Goal: Transaction & Acquisition: Purchase product/service

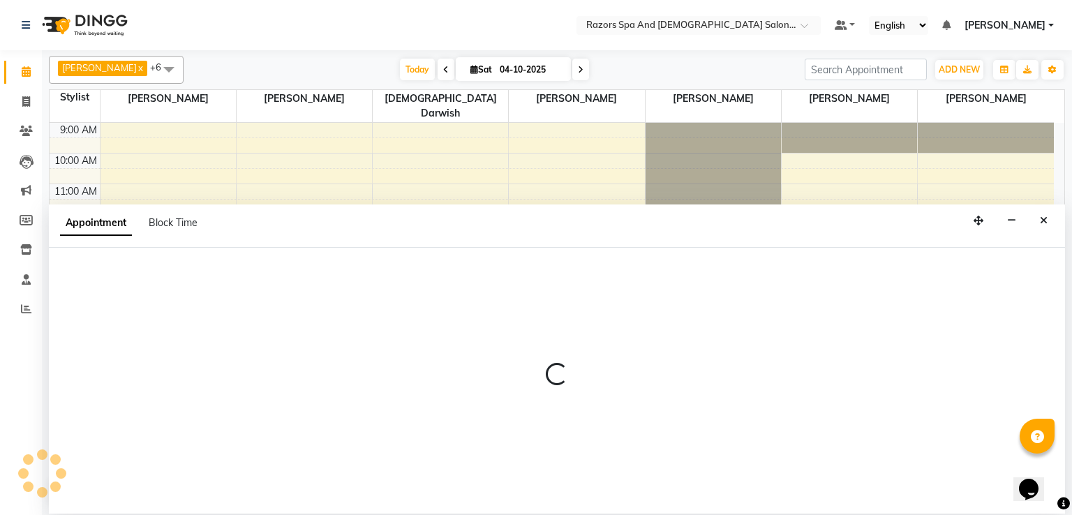
select select "81367"
select select "780"
select select "tentative"
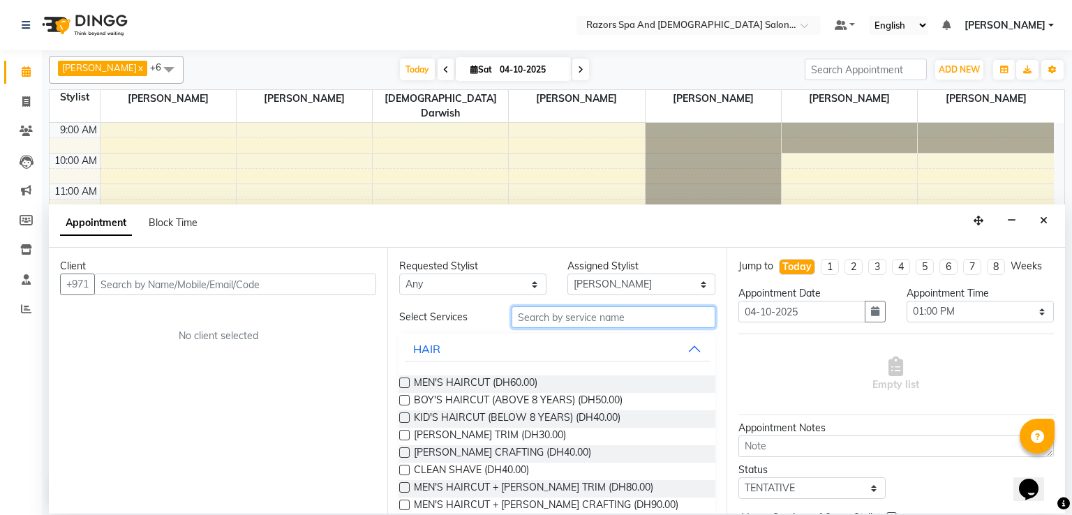
click at [563, 318] on input "text" at bounding box center [614, 318] width 204 height 22
click at [404, 383] on label at bounding box center [404, 383] width 10 height 10
click at [404, 383] on input "checkbox" at bounding box center [403, 384] width 9 height 9
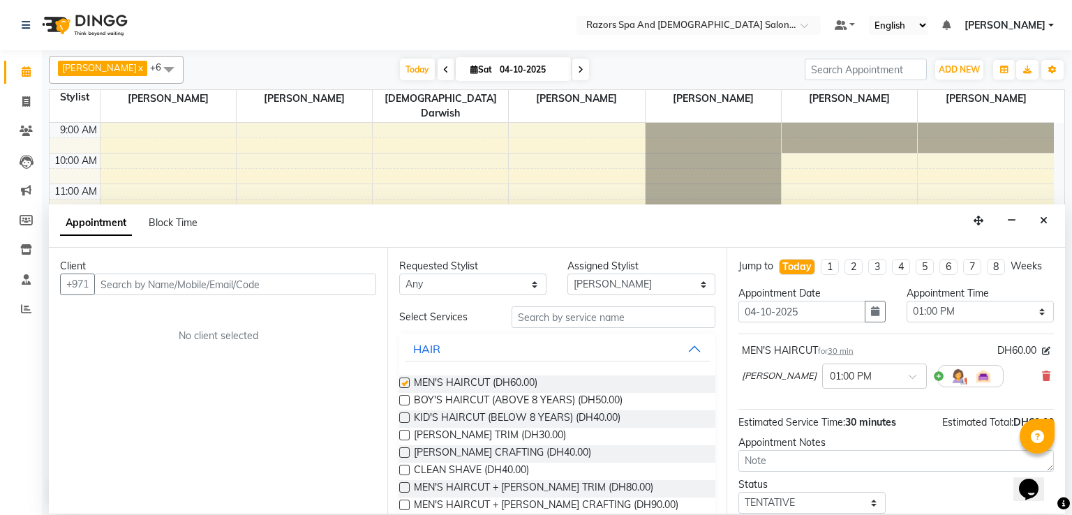
checkbox input "false"
click at [25, 102] on icon at bounding box center [26, 101] width 8 height 10
select select "service"
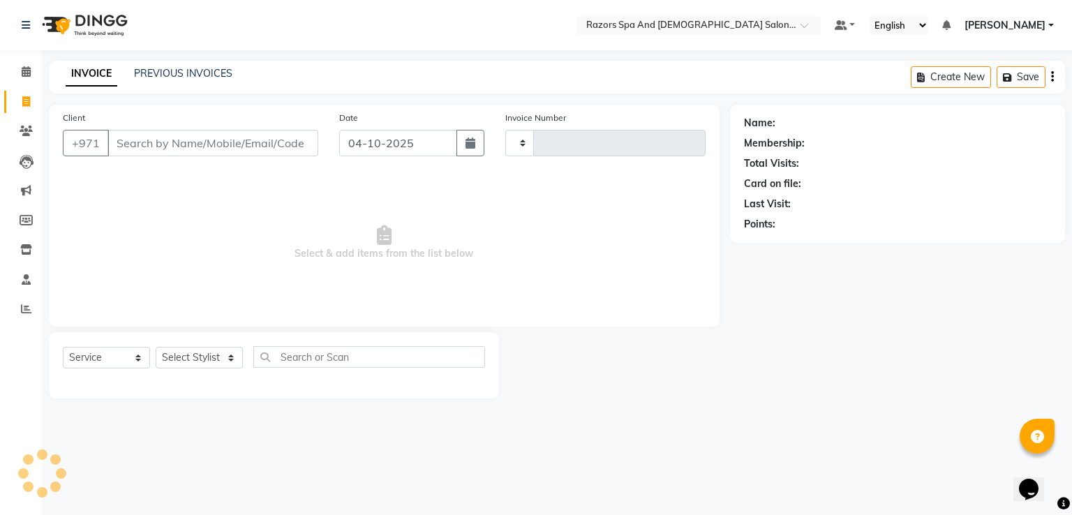
type input "1177"
select select "8419"
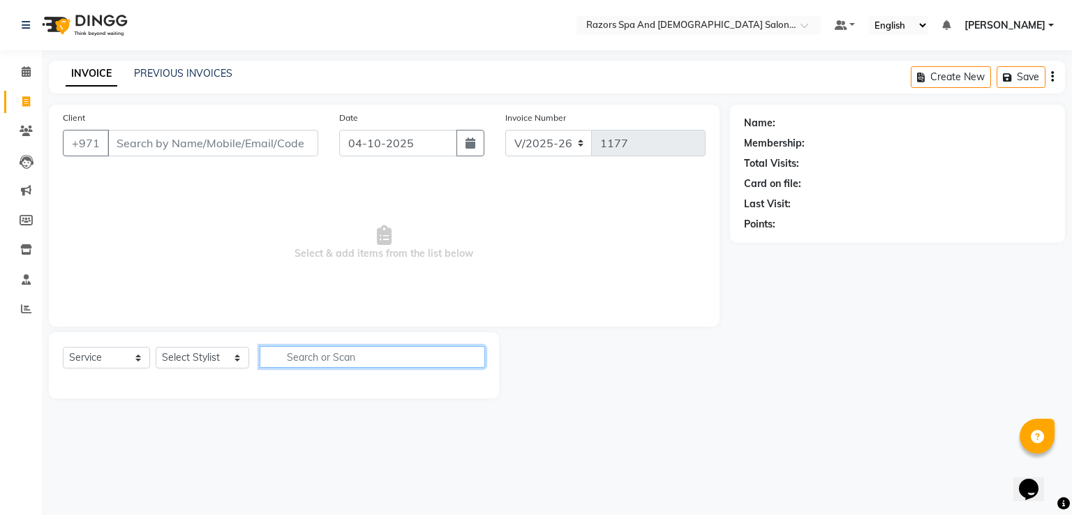
click at [288, 358] on input "text" at bounding box center [373, 357] width 226 height 22
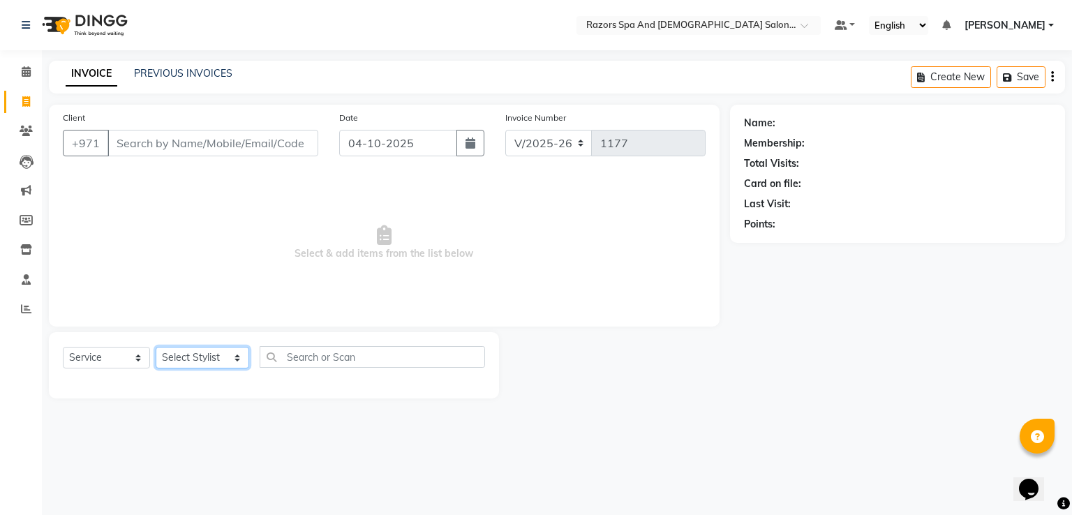
click at [202, 360] on select "Select Stylist Abdelaziz Alaseel Abdul Rahim Anwar Emmie Farahat Islam Darwish …" at bounding box center [203, 358] width 94 height 22
select select "81367"
click at [156, 348] on select "Select Stylist Abdelaziz Alaseel Abdul Rahim Anwar Emmie Farahat Islam Darwish …" at bounding box center [203, 358] width 94 height 22
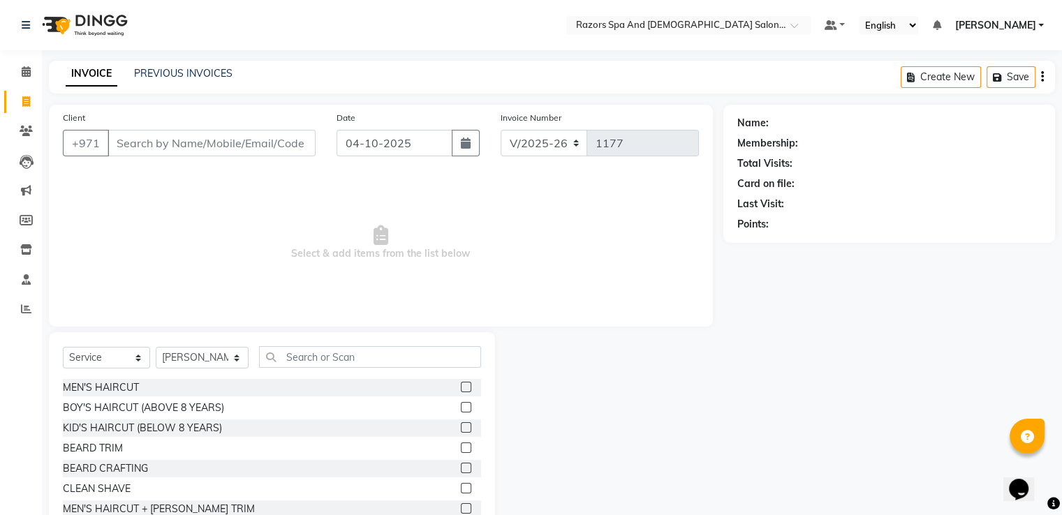
click at [461, 388] on label at bounding box center [466, 387] width 10 height 10
click at [461, 388] on input "checkbox" at bounding box center [465, 387] width 9 height 9
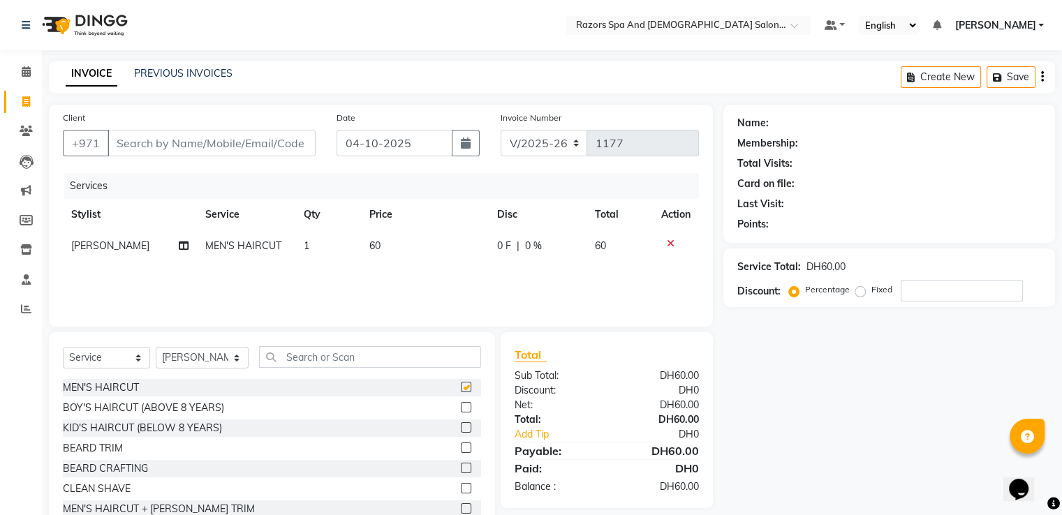
checkbox input "false"
click at [206, 361] on select "Select Stylist Abdelaziz Alaseel Abdul Rahim Anwar Emmie Farahat Islam Darwish …" at bounding box center [202, 358] width 93 height 22
select select "84057"
click at [156, 348] on select "Select Stylist Abdelaziz Alaseel Abdul Rahim Anwar Emmie Farahat Islam Darwish …" at bounding box center [202, 358] width 93 height 22
click at [461, 409] on label at bounding box center [466, 407] width 10 height 10
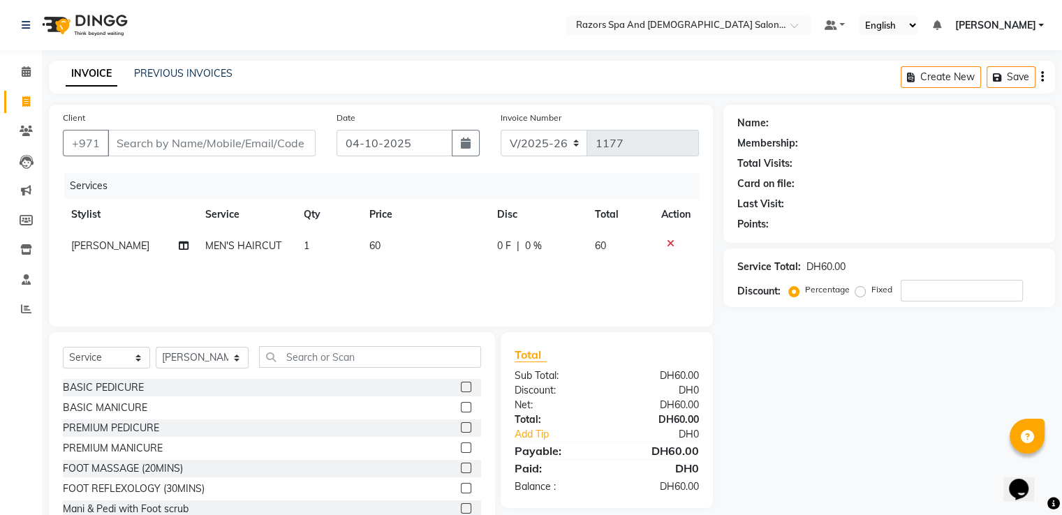
click at [461, 409] on input "checkbox" at bounding box center [465, 408] width 9 height 9
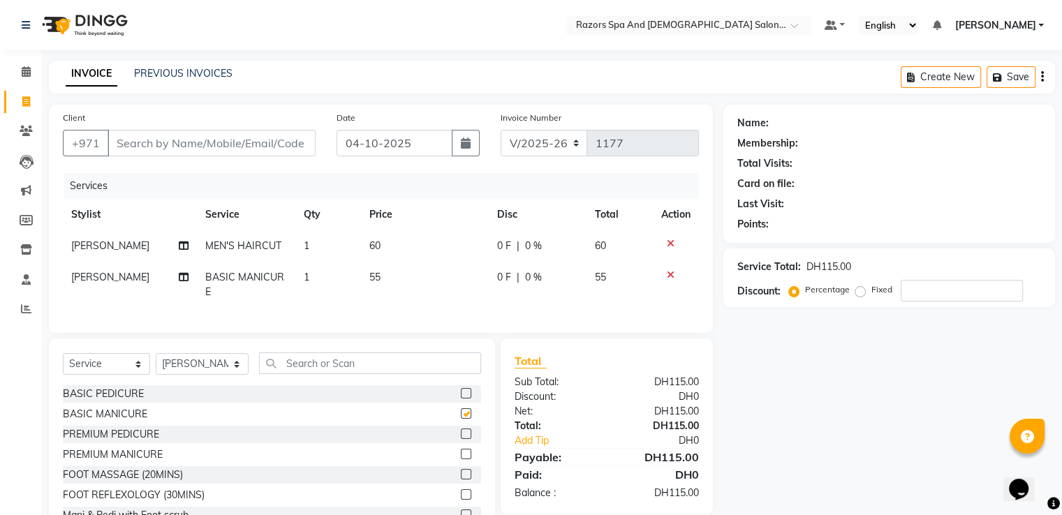
checkbox input "false"
click at [123, 143] on input "Client" at bounding box center [212, 143] width 208 height 27
type input "d"
type input "0"
type input "d"
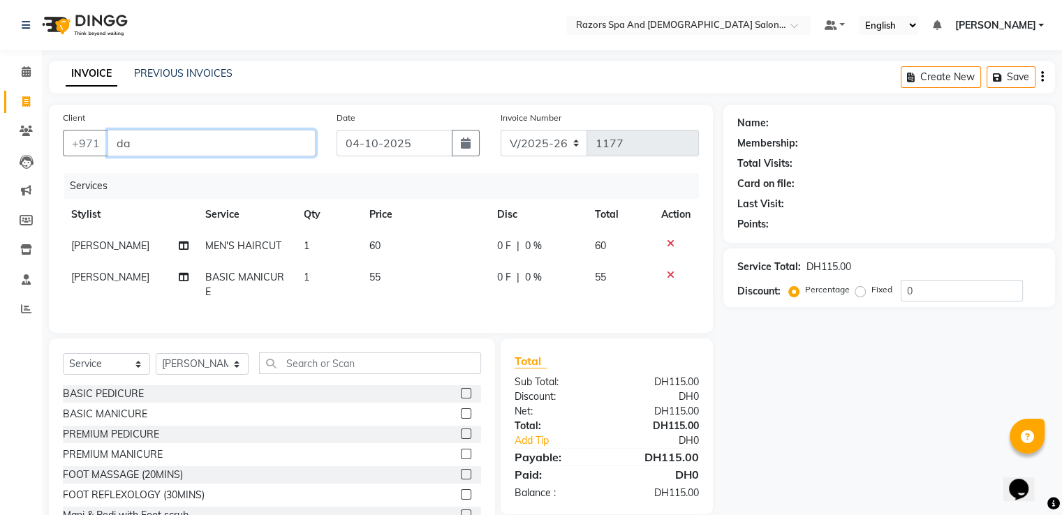
type input "d"
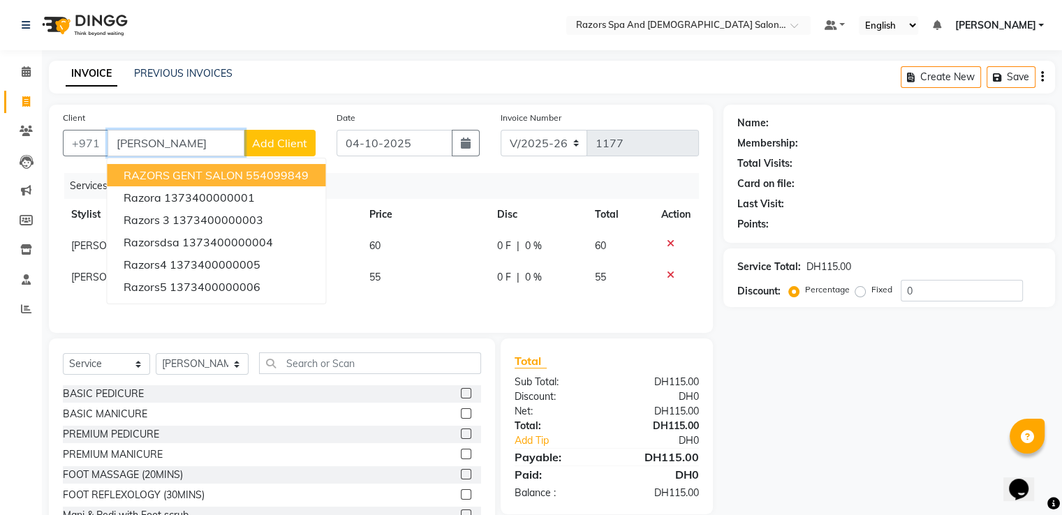
click at [142, 176] on span "RAZORS GENT SALON" at bounding box center [183, 175] width 119 height 14
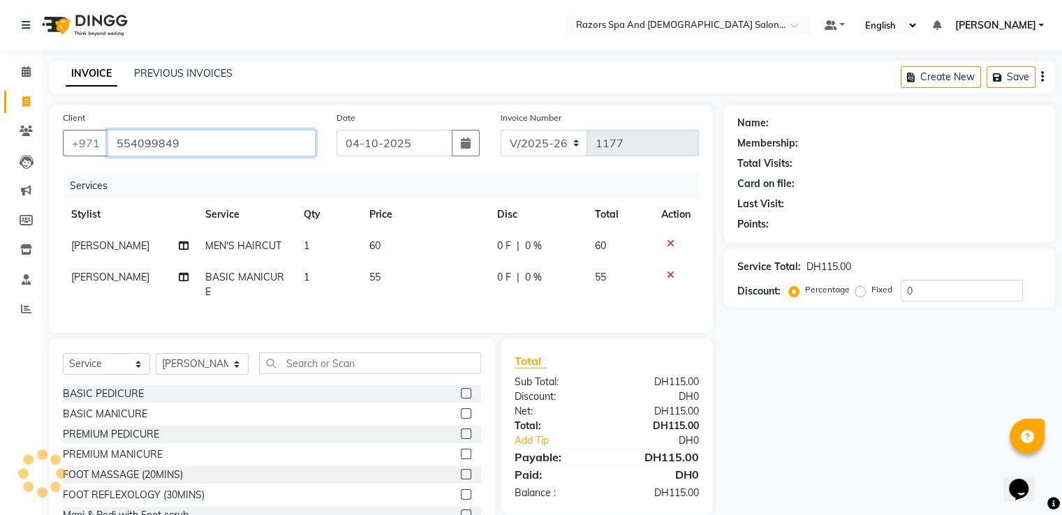
type input "554099849"
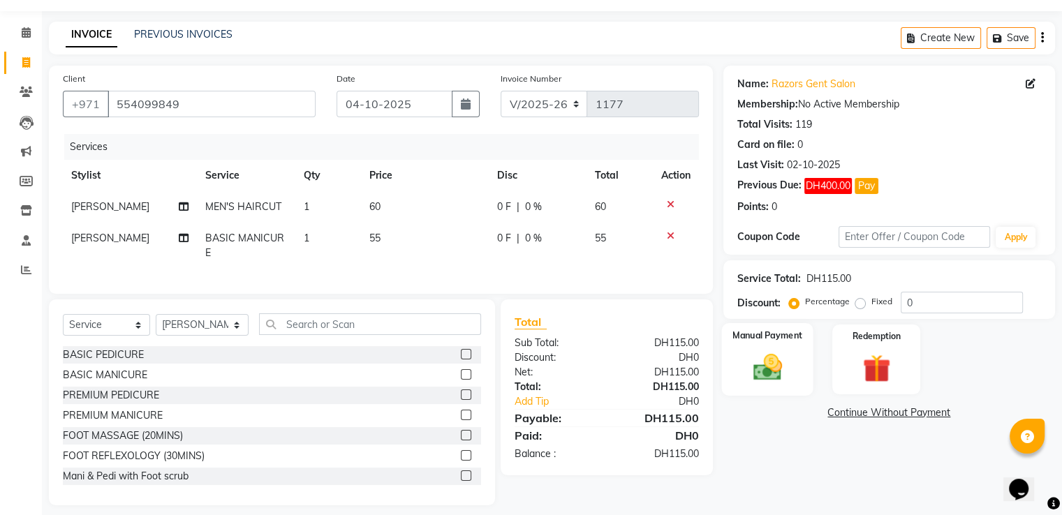
scroll to position [61, 0]
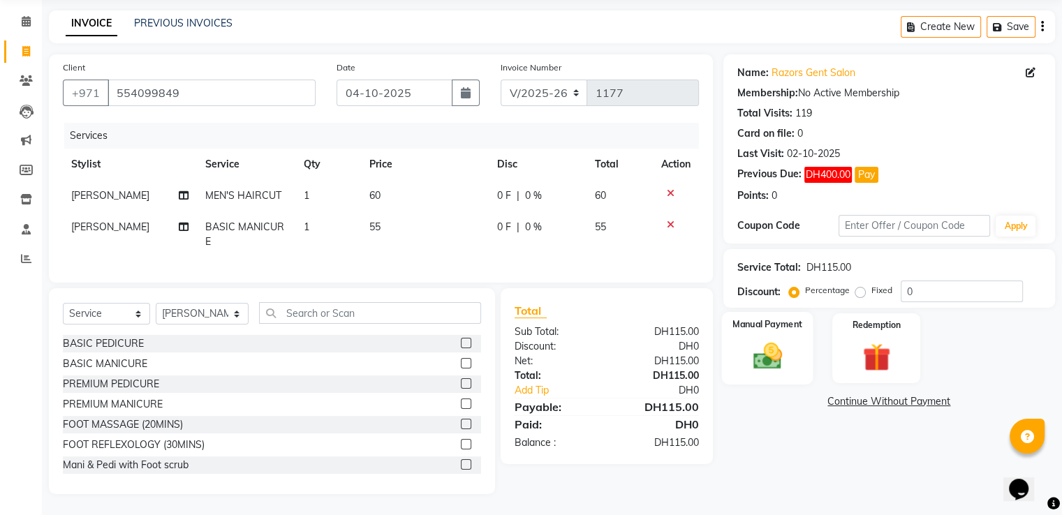
click at [749, 340] on img at bounding box center [767, 357] width 47 height 34
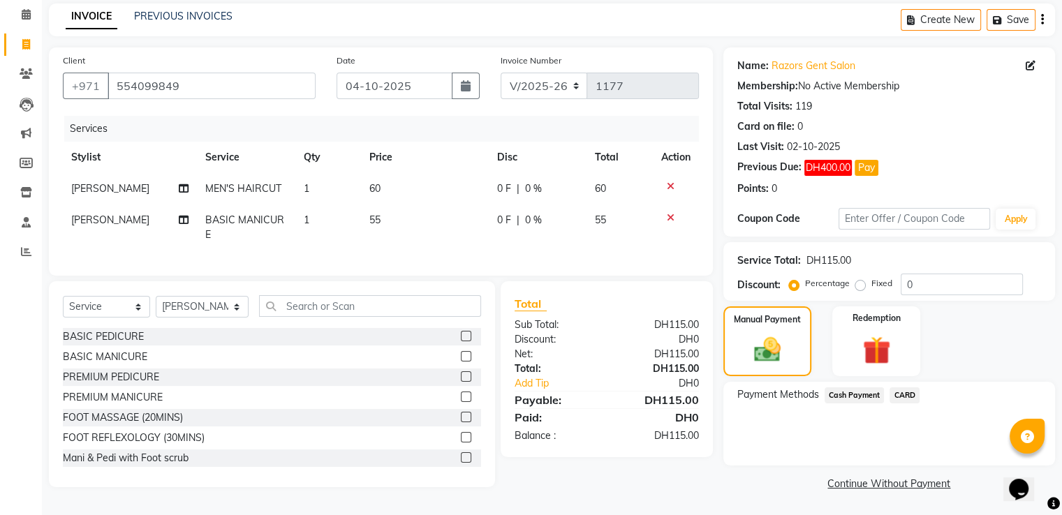
click at [910, 390] on span "CARD" at bounding box center [905, 396] width 30 height 16
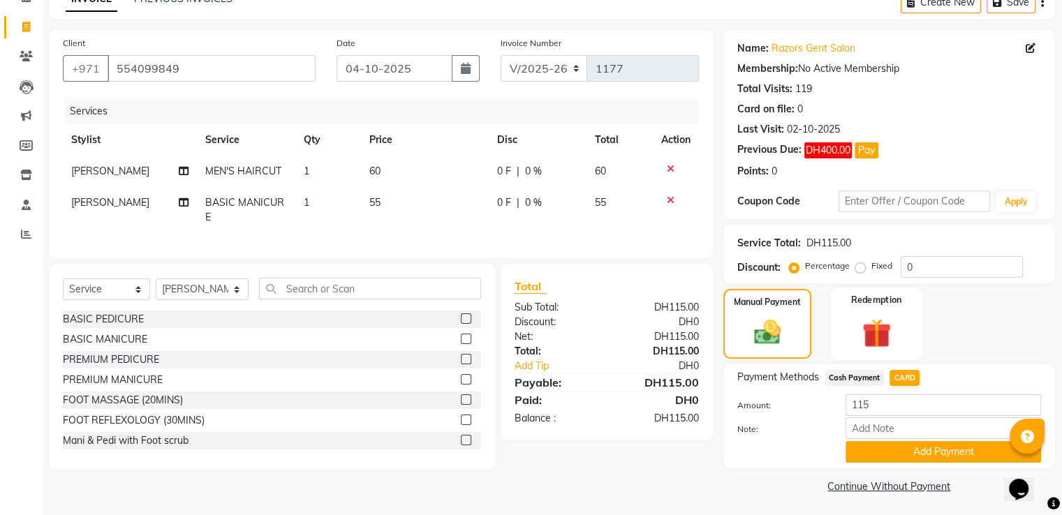
scroll to position [78, 0]
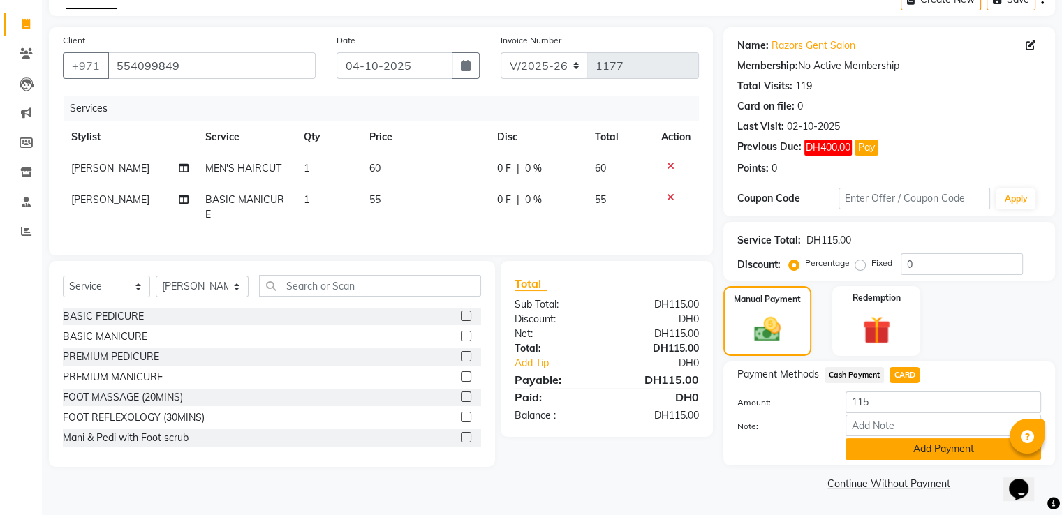
click at [876, 448] on button "Add Payment" at bounding box center [944, 449] width 196 height 22
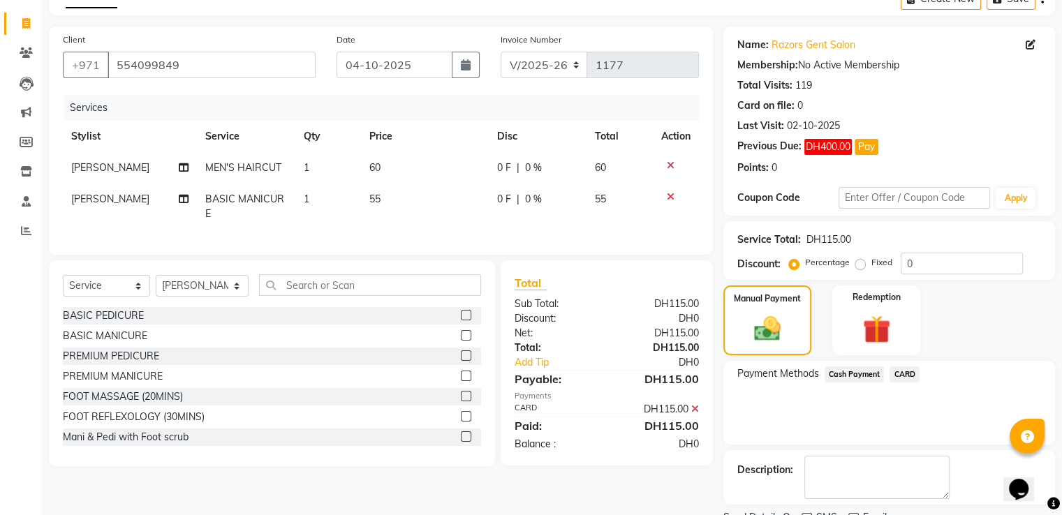
scroll to position [135, 0]
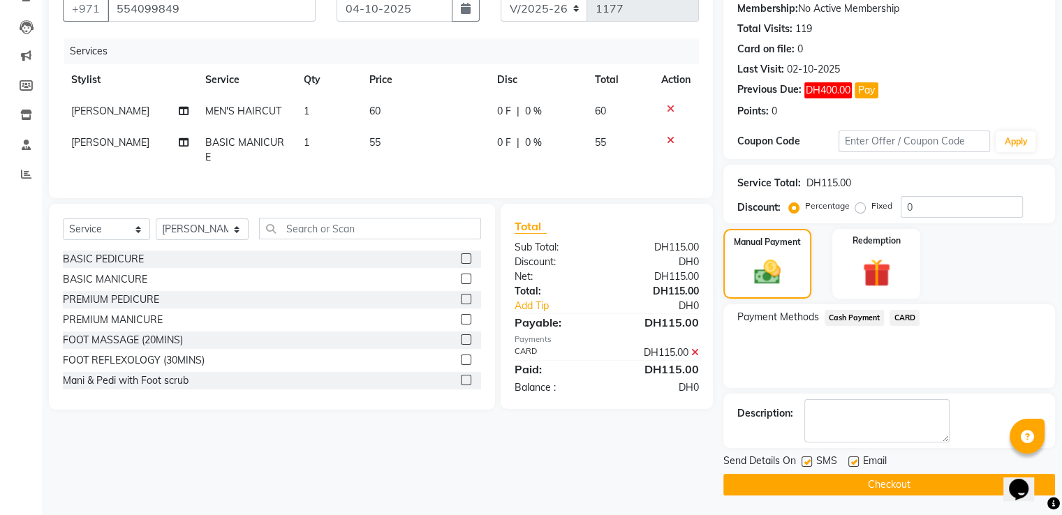
click at [765, 485] on button "Checkout" at bounding box center [889, 485] width 332 height 22
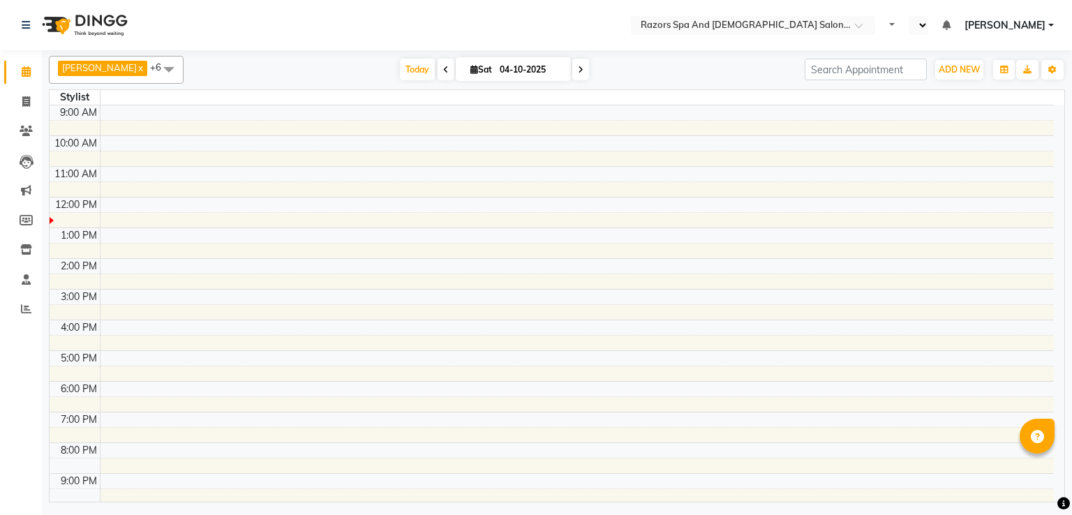
select select "en"
